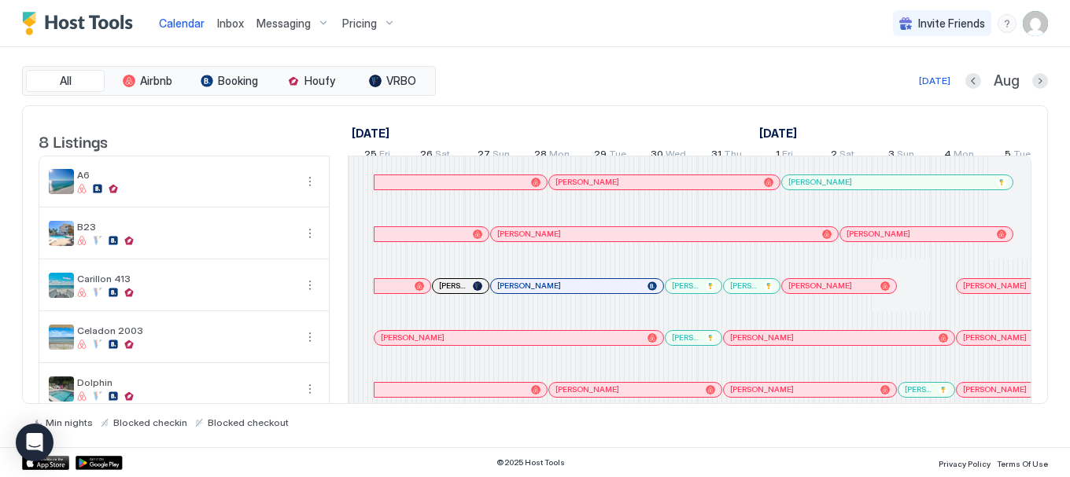
scroll to position [0, 865]
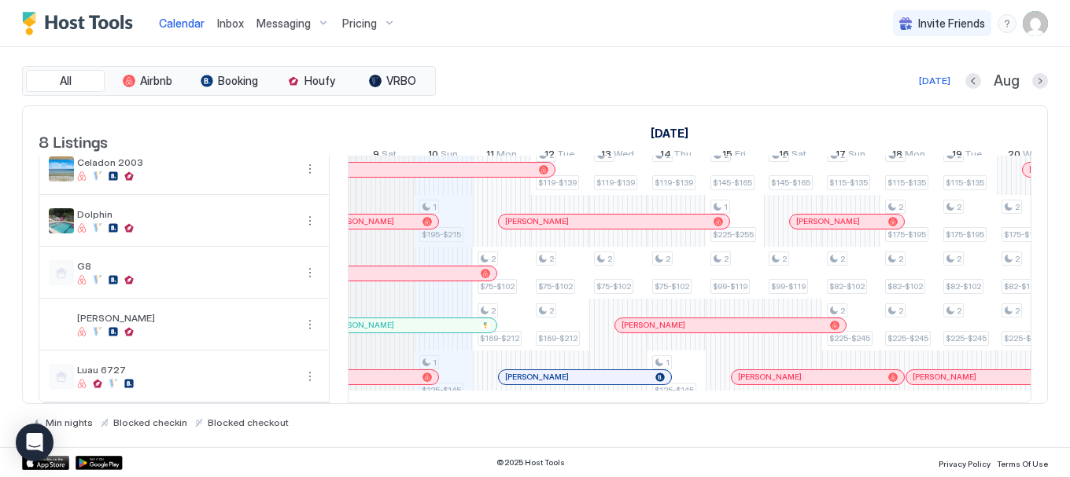
click at [534, 371] on div "[PERSON_NAME]" at bounding box center [585, 377] width 172 height 14
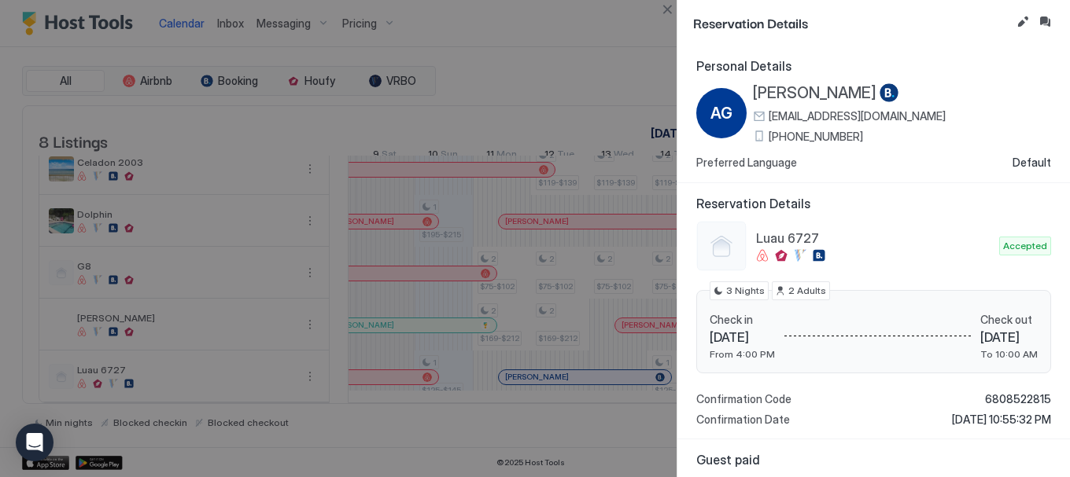
click at [802, 97] on span "[PERSON_NAME]" at bounding box center [814, 93] width 123 height 20
click at [663, 17] on button "Close" at bounding box center [667, 9] width 19 height 19
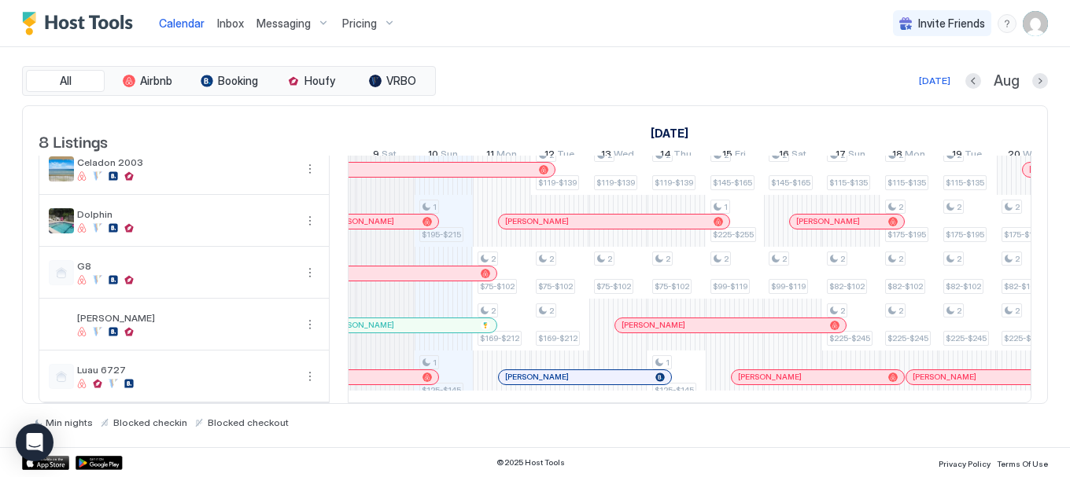
click at [530, 371] on div at bounding box center [530, 377] width 13 height 13
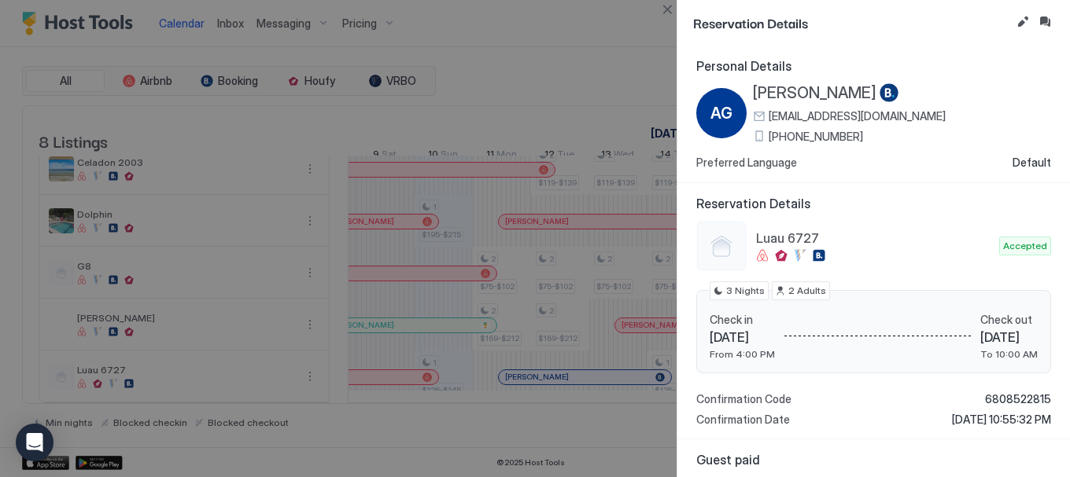
click at [818, 138] on span "[PHONE_NUMBER]" at bounding box center [816, 137] width 94 height 14
click at [666, 12] on button "Close" at bounding box center [667, 9] width 19 height 19
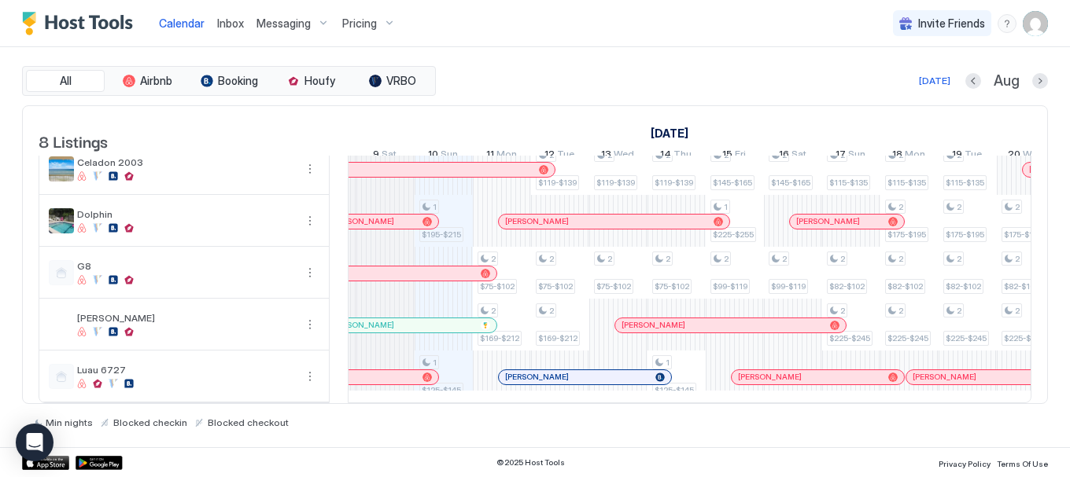
click at [536, 372] on span "[PERSON_NAME]" at bounding box center [537, 377] width 64 height 10
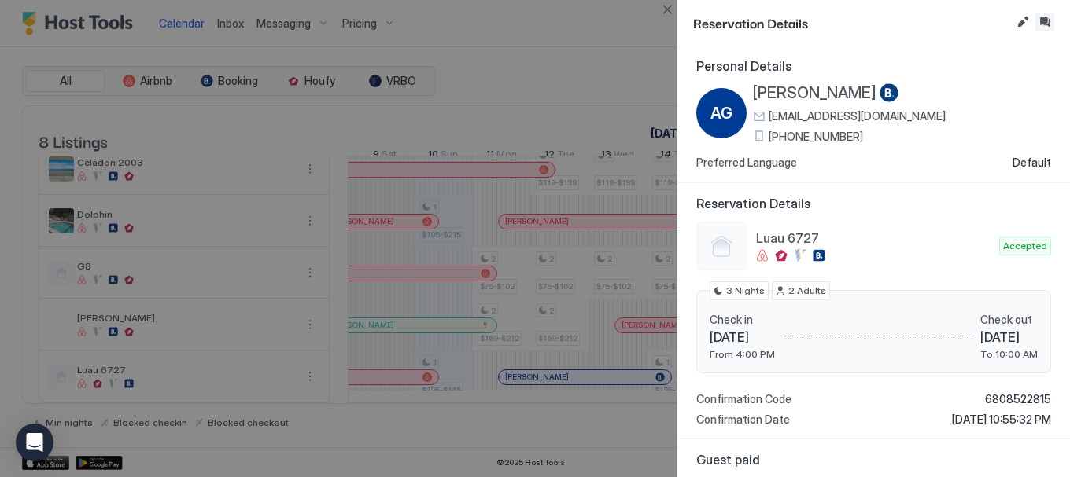
click at [1048, 22] on button "Inbox" at bounding box center [1044, 22] width 19 height 19
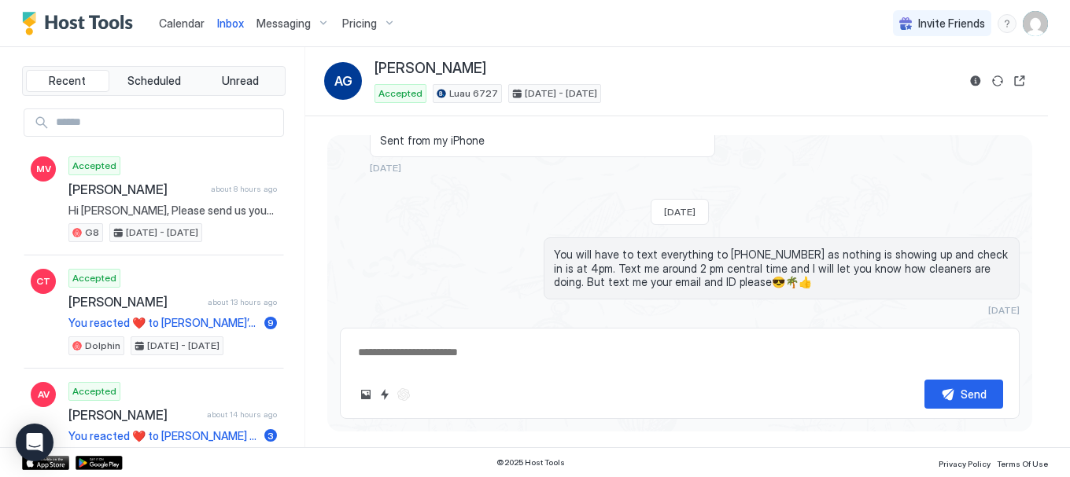
scroll to position [750, 0]
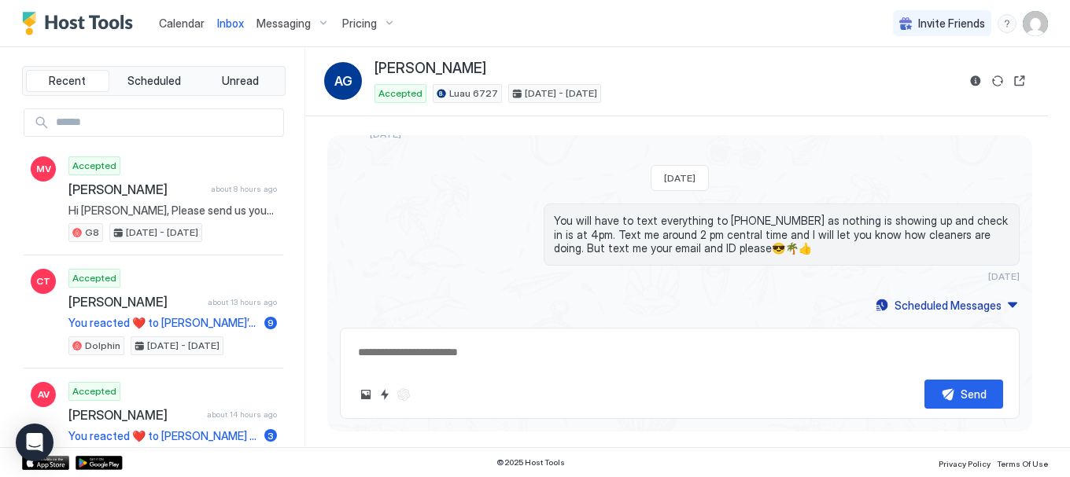
click at [174, 28] on span "Calendar" at bounding box center [182, 23] width 46 height 13
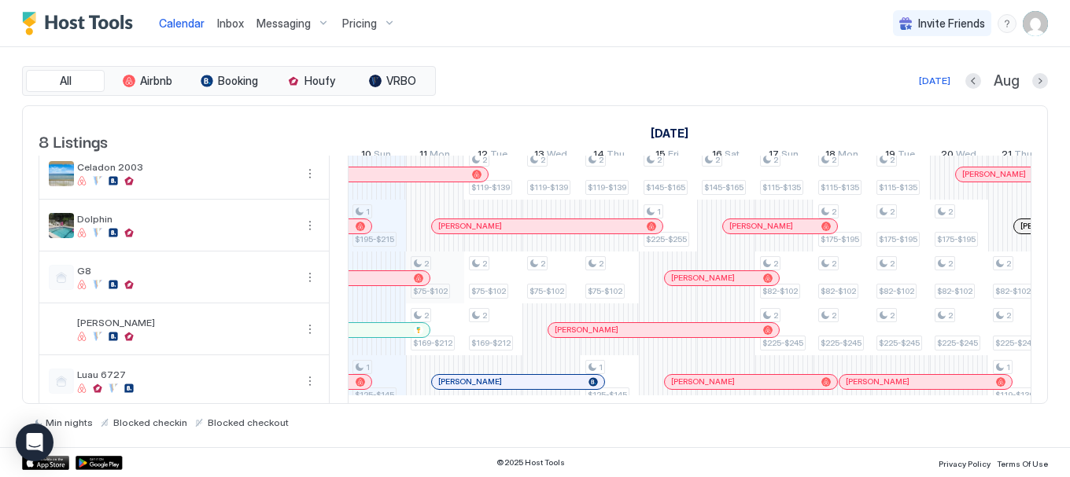
scroll to position [191, 0]
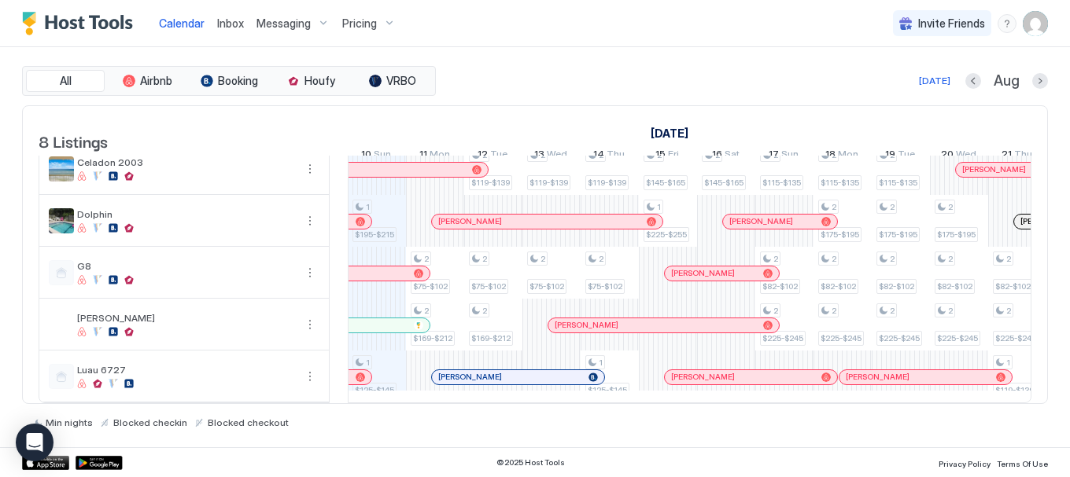
click at [0, 0] on div at bounding box center [0, 0] width 0 height 0
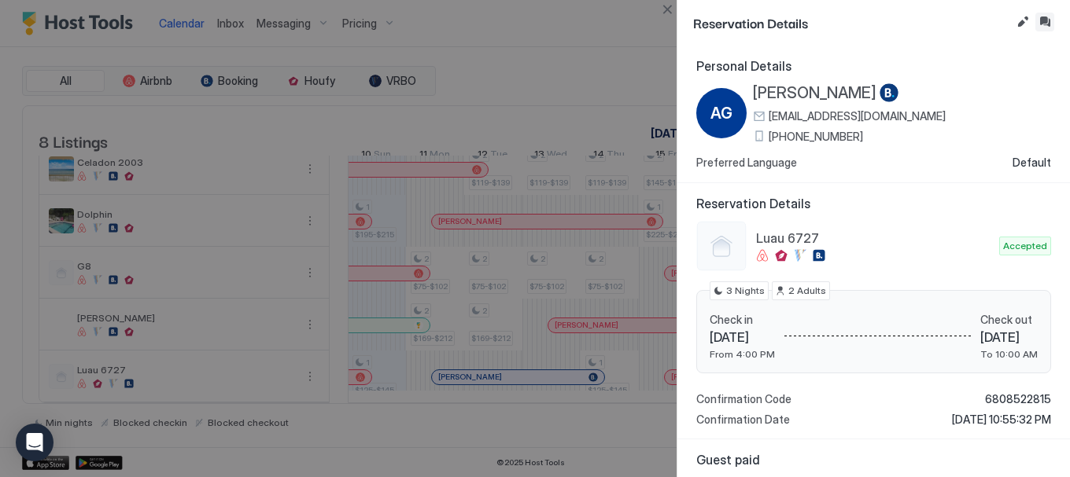
click at [1041, 22] on button "Inbox" at bounding box center [1044, 22] width 19 height 19
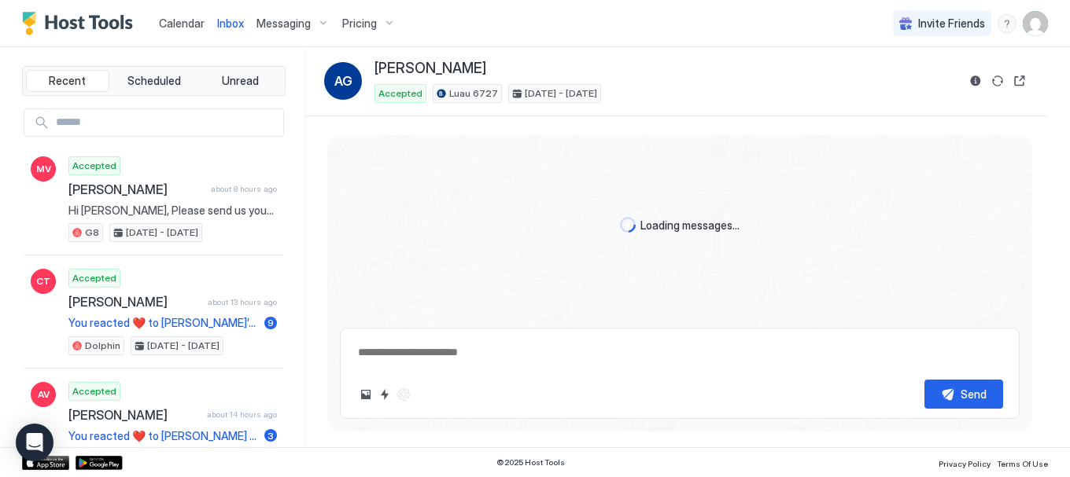
scroll to position [750, 0]
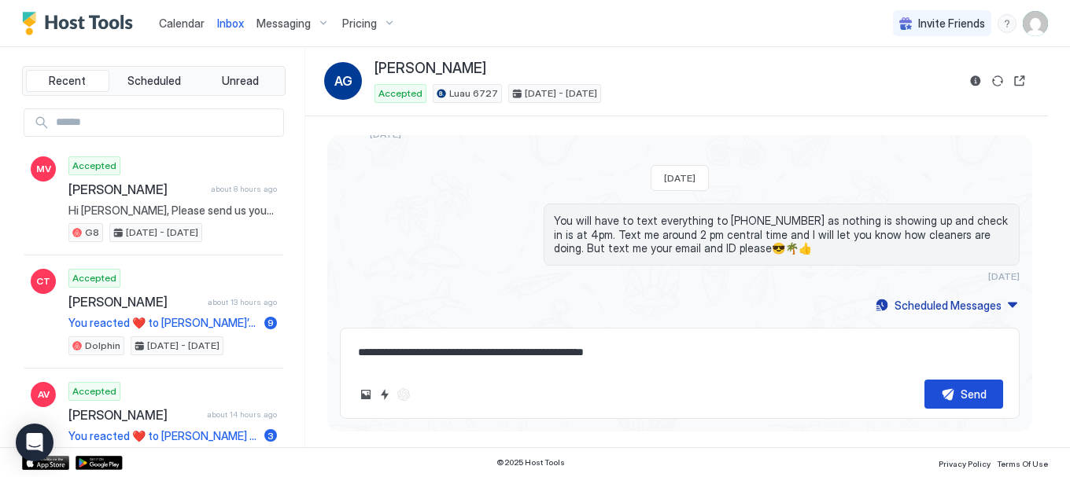
type textarea "**********"
click at [974, 393] on div "Send" at bounding box center [973, 394] width 26 height 17
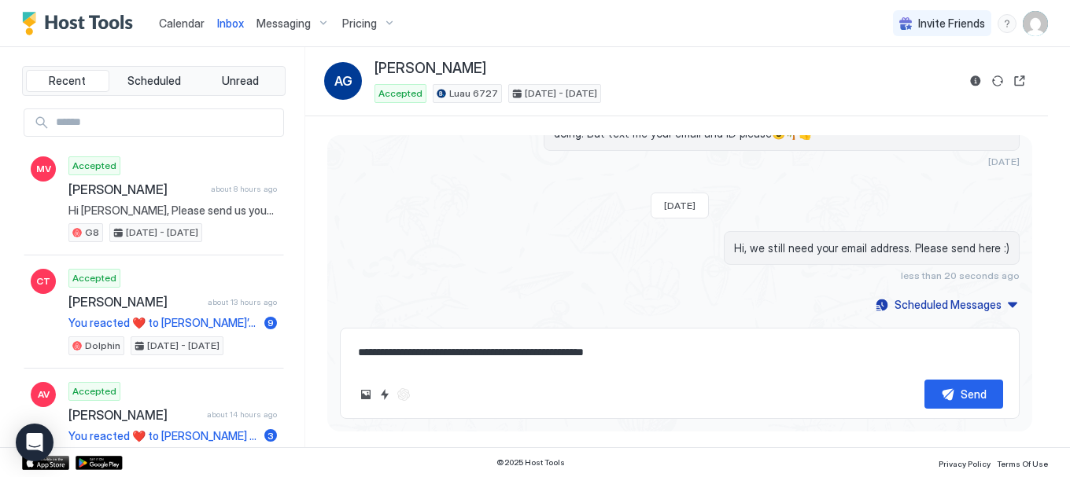
click at [179, 27] on span "Calendar" at bounding box center [182, 23] width 46 height 13
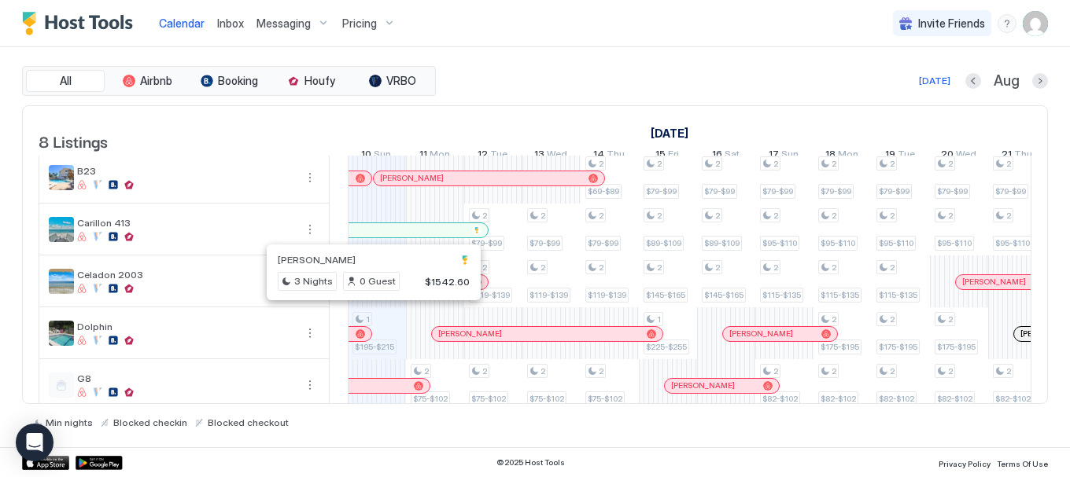
scroll to position [61, 0]
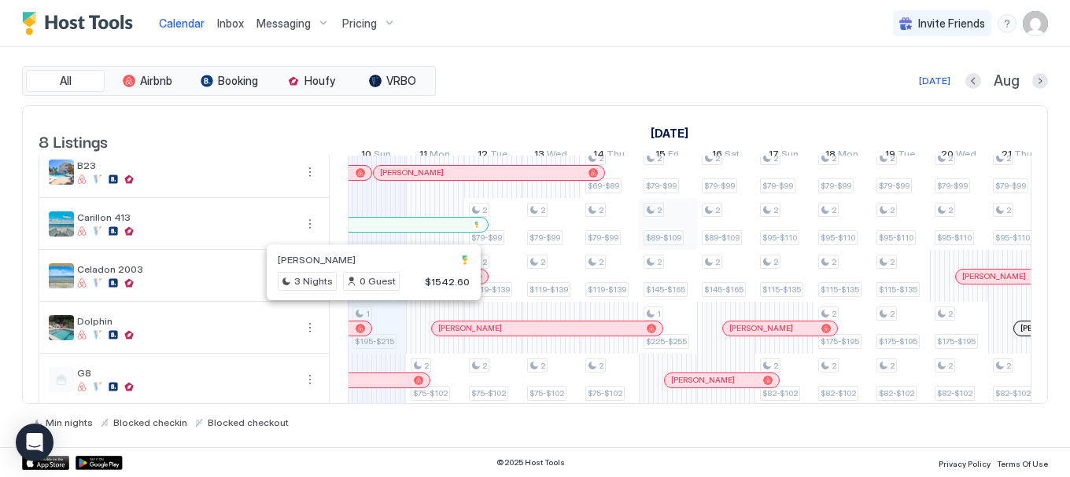
click at [695, 218] on div "2 $59-$69 1 $195-$215 1 $125-$145 2 $59-$69 2 $75-$102 2 $169-$212 2 $79-$99 2 …" at bounding box center [988, 302] width 3027 height 415
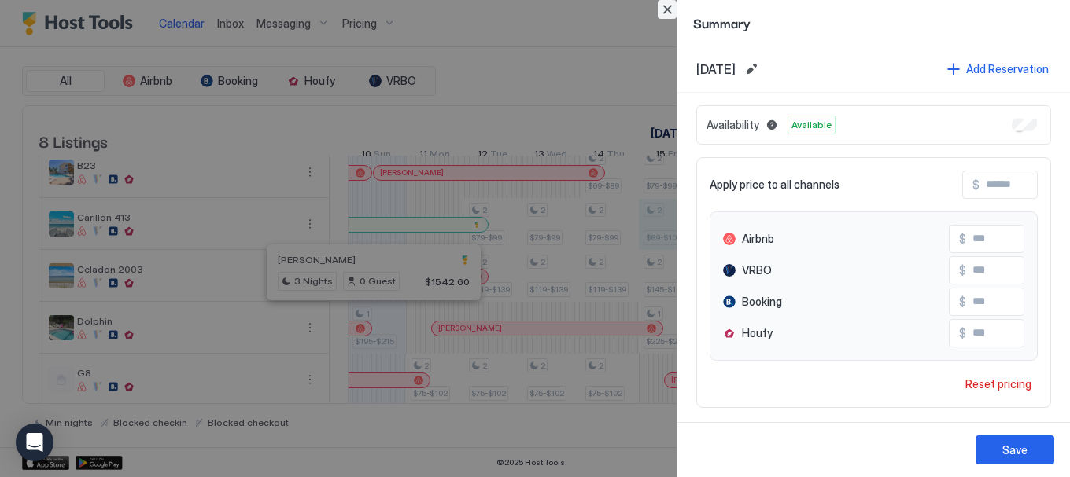
click at [666, 11] on button "Close" at bounding box center [667, 9] width 19 height 19
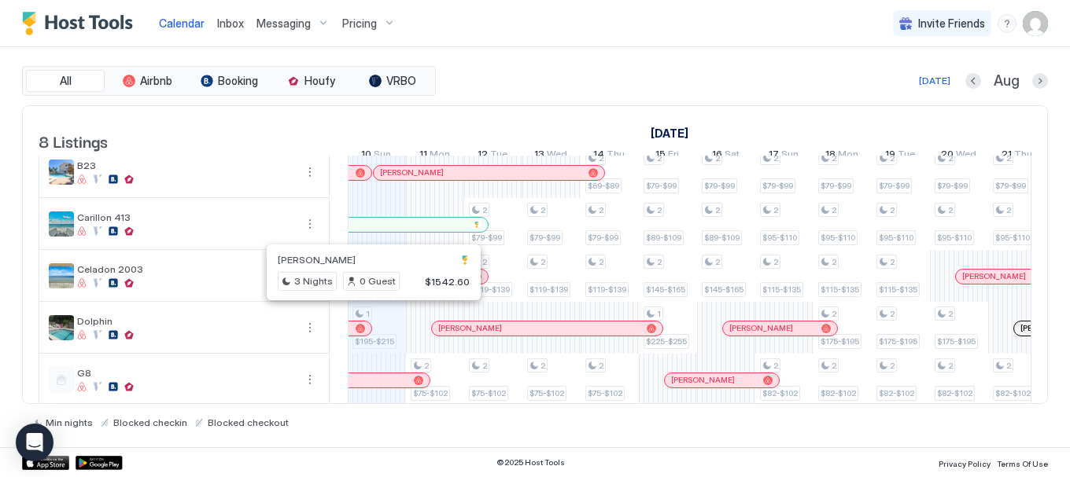
click at [510, 79] on div "[DATE] Aug" at bounding box center [743, 81] width 609 height 19
click at [524, 141] on div "[DATE]" at bounding box center [725, 133] width 1805 height 23
click at [367, 266] on div "[PERSON_NAME] 3 Nights 0 Guest $1542.60" at bounding box center [373, 272] width 195 height 43
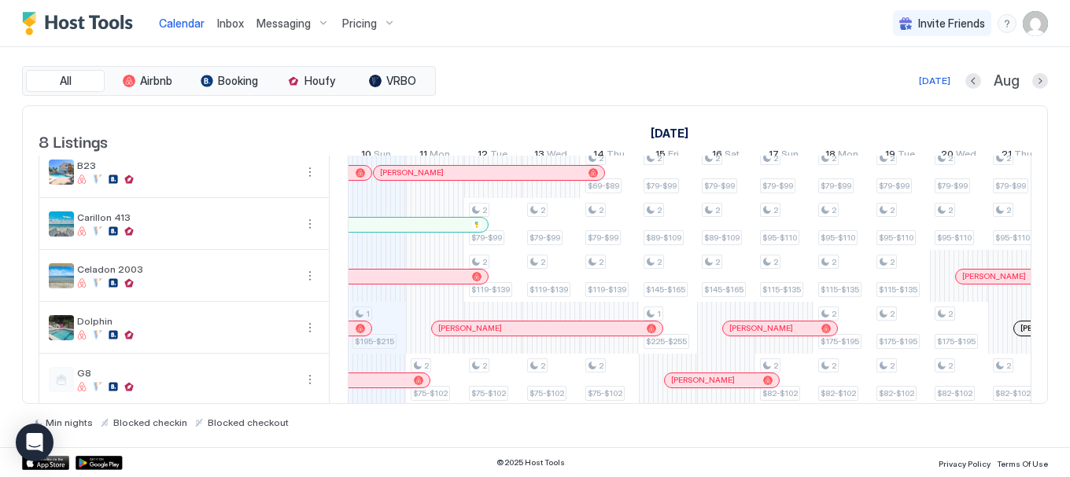
click at [507, 76] on div "[DATE] Aug" at bounding box center [743, 81] width 609 height 19
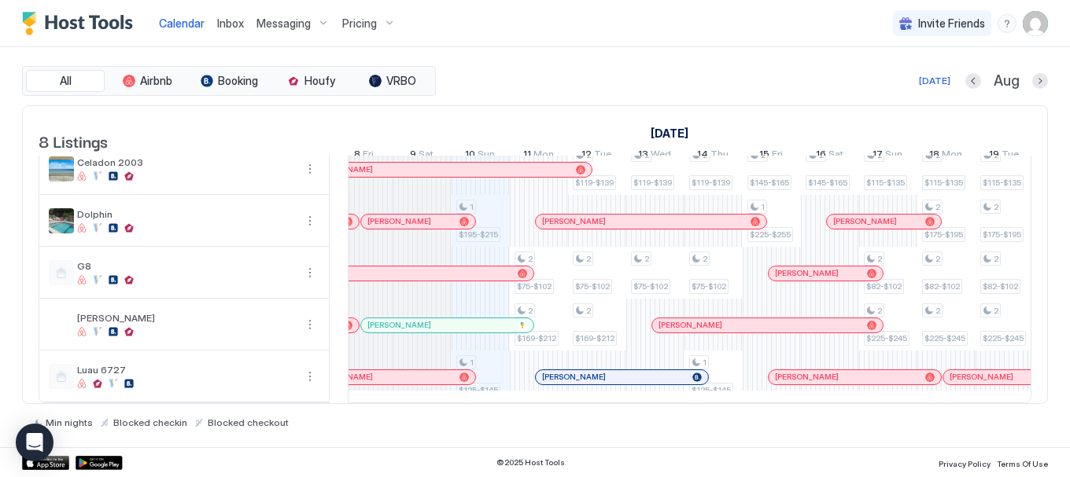
scroll to position [191, 0]
